Goal: Information Seeking & Learning: Find specific page/section

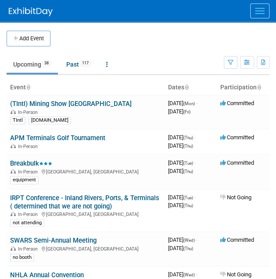
click at [263, 9] on button "Menu" at bounding box center [259, 11] width 19 height 15
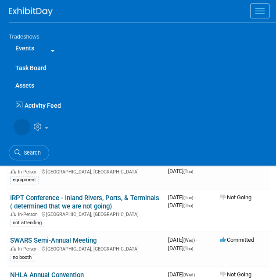
click at [258, 14] on button "Menu" at bounding box center [259, 11] width 19 height 15
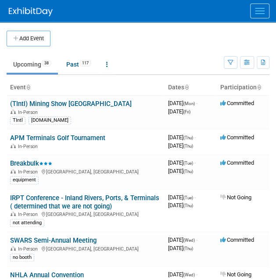
drag, startPoint x: 263, startPoint y: 8, endPoint x: 143, endPoint y: 43, distance: 124.7
click at [263, 8] on span "Menu" at bounding box center [260, 8] width 10 height 1
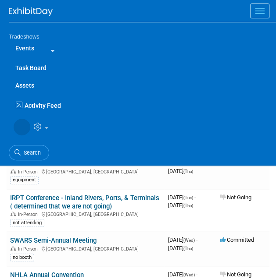
click at [30, 48] on link "Events" at bounding box center [25, 48] width 32 height 18
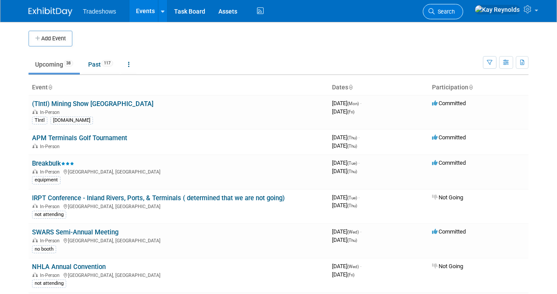
click at [276, 10] on span "Search" at bounding box center [445, 11] width 20 height 7
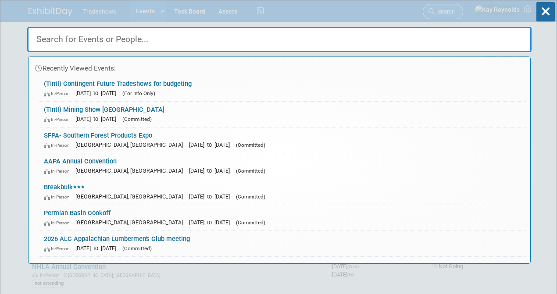
type input "l"
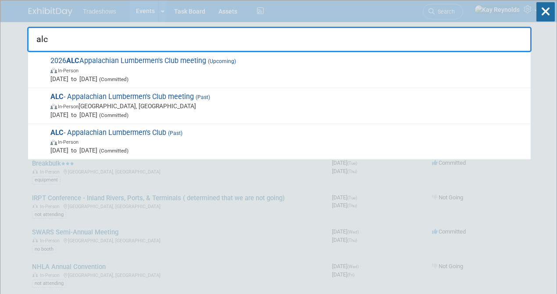
click at [62, 39] on input "alc" at bounding box center [279, 39] width 505 height 25
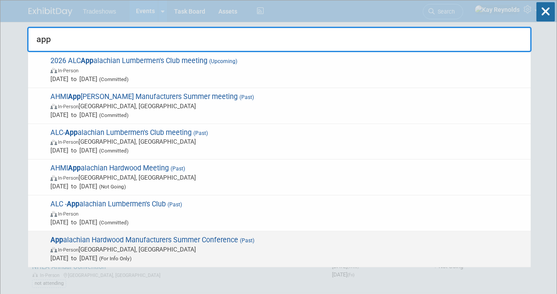
type input "app"
click at [136, 239] on span "App alachian Hardwood Manufacturers Summer Conference (Past) In-Person Ashevill…" at bounding box center [287, 249] width 479 height 27
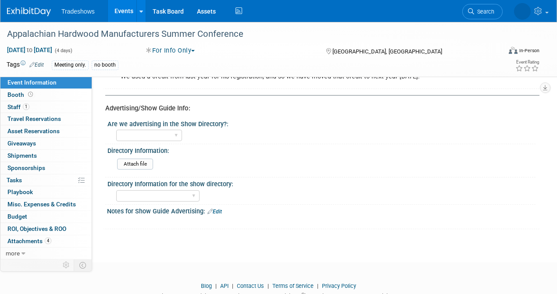
scroll to position [479, 0]
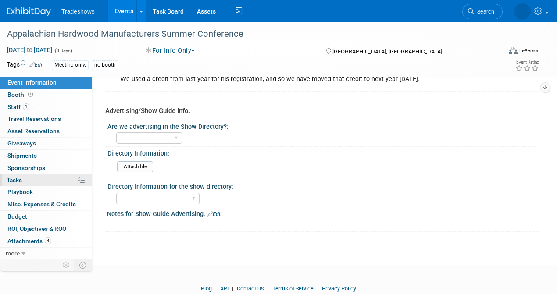
click at [57, 182] on link "0% Tasks 0%" at bounding box center [45, 181] width 91 height 12
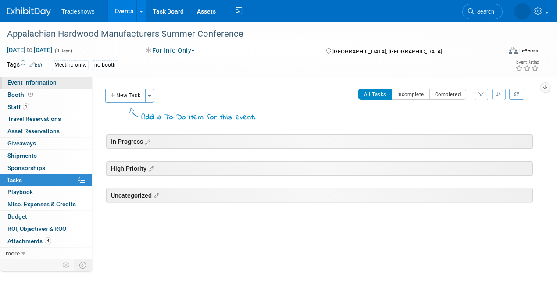
click at [45, 81] on span "Event Information" at bounding box center [31, 82] width 49 height 7
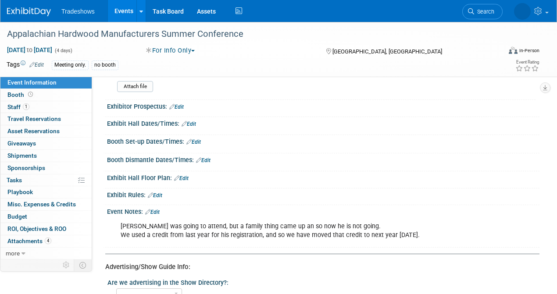
scroll to position [314, 0]
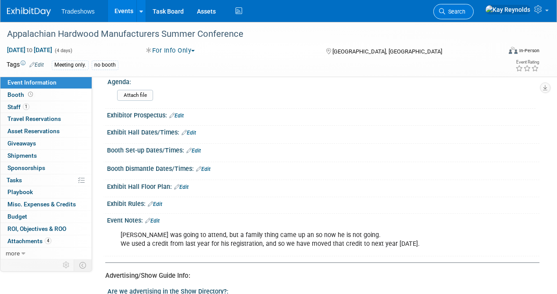
click at [445, 11] on icon at bounding box center [442, 11] width 6 height 6
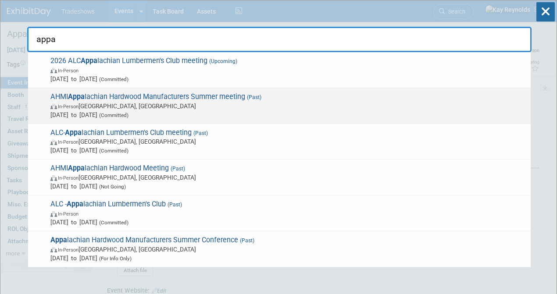
type input "appa"
click at [123, 97] on span "AHMI Appa lachian Hardwood Manufacturers Summer meeting (Past) In-Person Hot Sp…" at bounding box center [287, 106] width 479 height 27
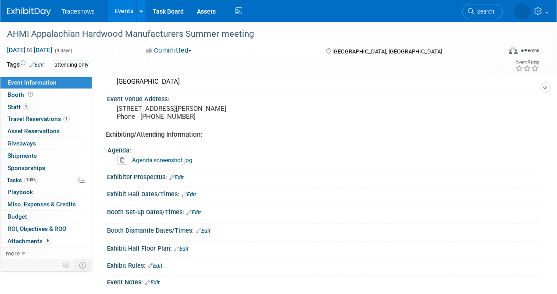
scroll to position [234, 0]
click at [49, 104] on link "1 Staff 1" at bounding box center [45, 107] width 91 height 12
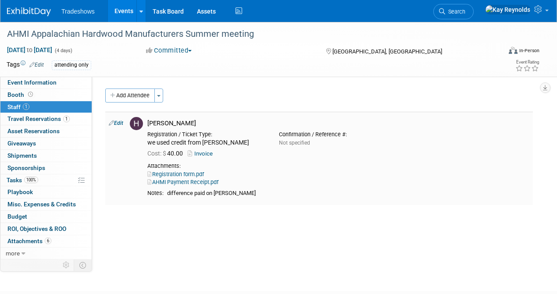
click at [204, 154] on link "Invoice" at bounding box center [202, 153] width 29 height 7
click at [465, 11] on span "Search" at bounding box center [455, 11] width 20 height 7
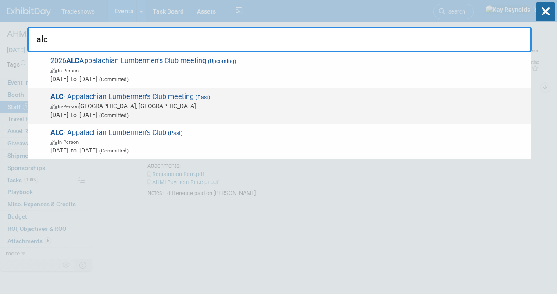
type input "alc"
click at [123, 95] on span "ALC - Appalachian Lumbermen's Club meeting (Past) In-Person Roanoke, VA Mar 11,…" at bounding box center [287, 106] width 479 height 27
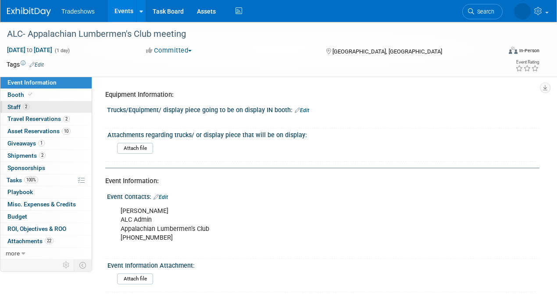
click at [43, 105] on link "2 Staff 2" at bounding box center [45, 107] width 91 height 12
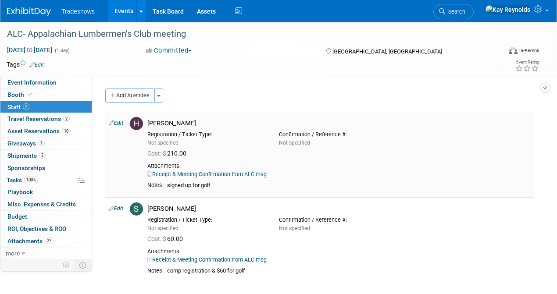
click at [174, 174] on link "Receipt & Meeting Confirmation from ALC.msg" at bounding box center [206, 174] width 119 height 7
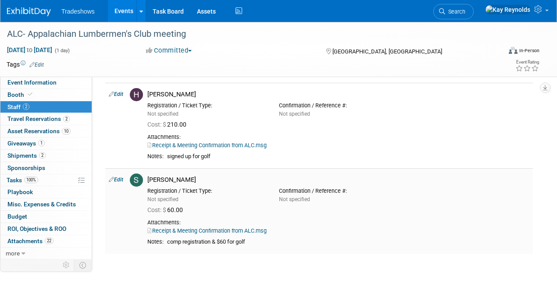
click at [218, 227] on div "Receipt & Meeting Confirmation from ALC.msg" at bounding box center [338, 231] width 382 height 8
click at [214, 229] on link "Receipt & Meeting Confirmation from ALC.msg" at bounding box center [206, 231] width 119 height 7
